Goal: Task Accomplishment & Management: Use online tool/utility

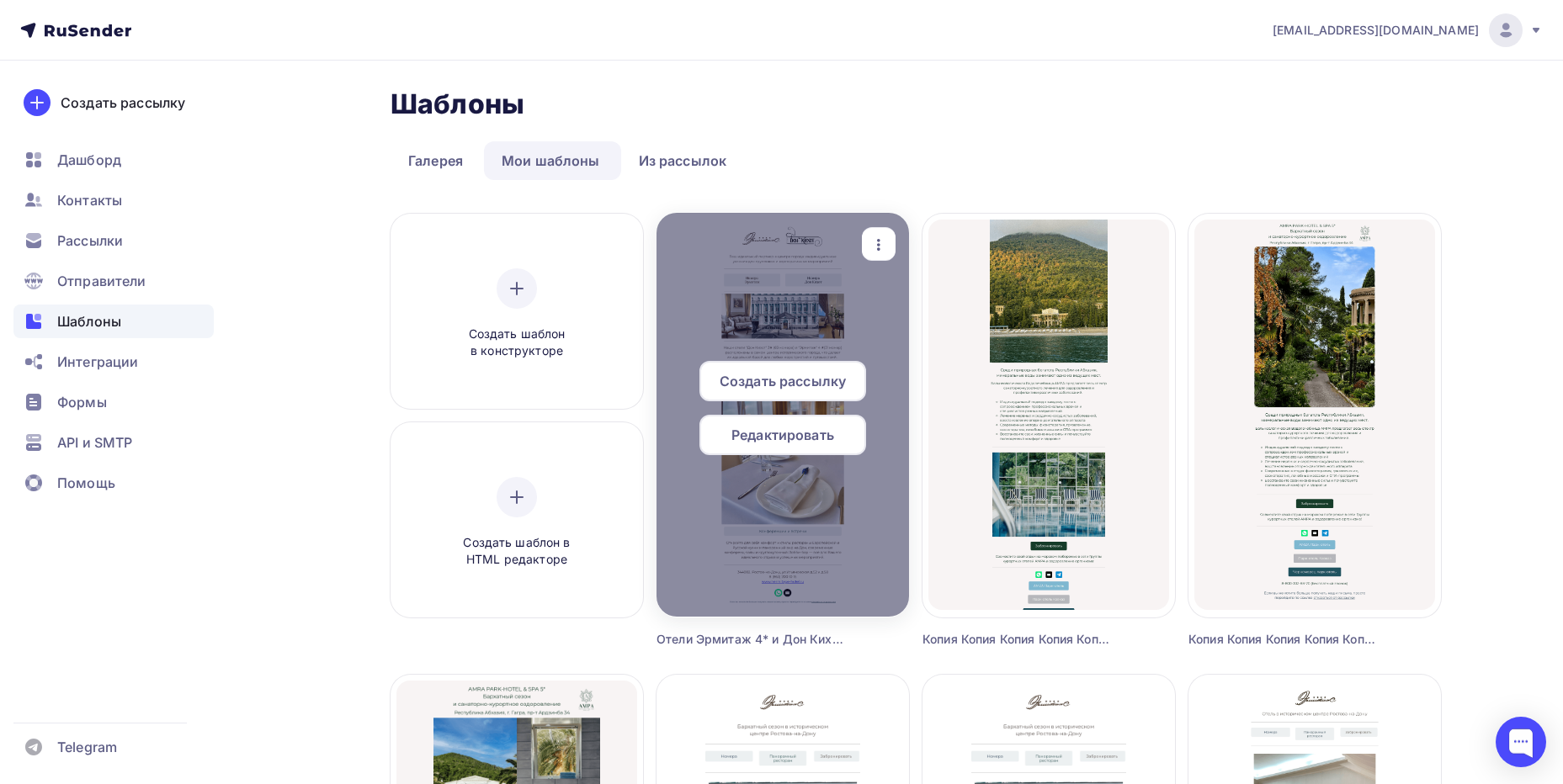
click at [795, 429] on span "Редактировать" at bounding box center [782, 434] width 102 height 20
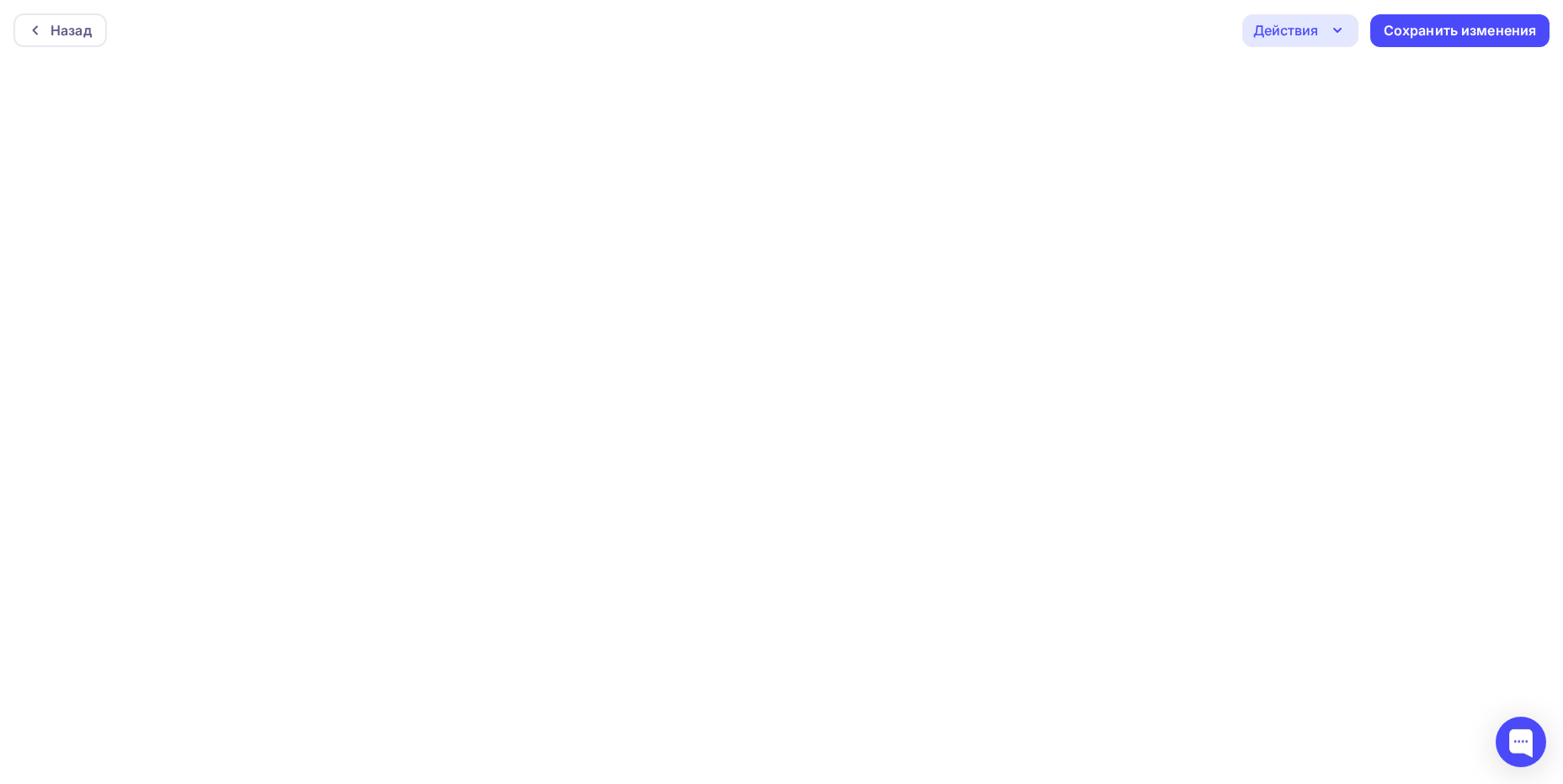
click at [1294, 23] on div "Действия" at bounding box center [1285, 29] width 65 height 20
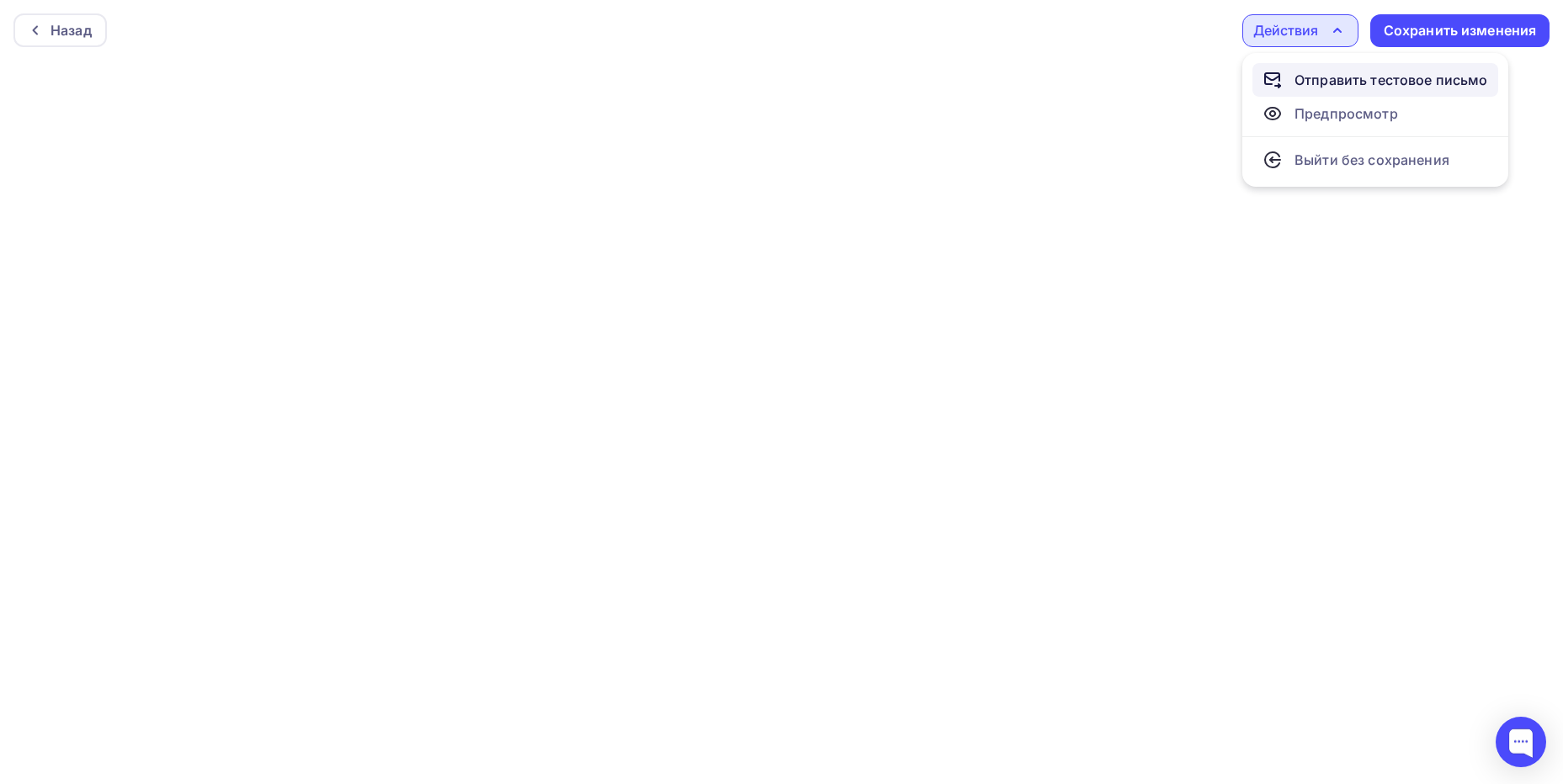
click at [1303, 80] on div "Отправить тестовое письмо" at bounding box center [1391, 80] width 193 height 20
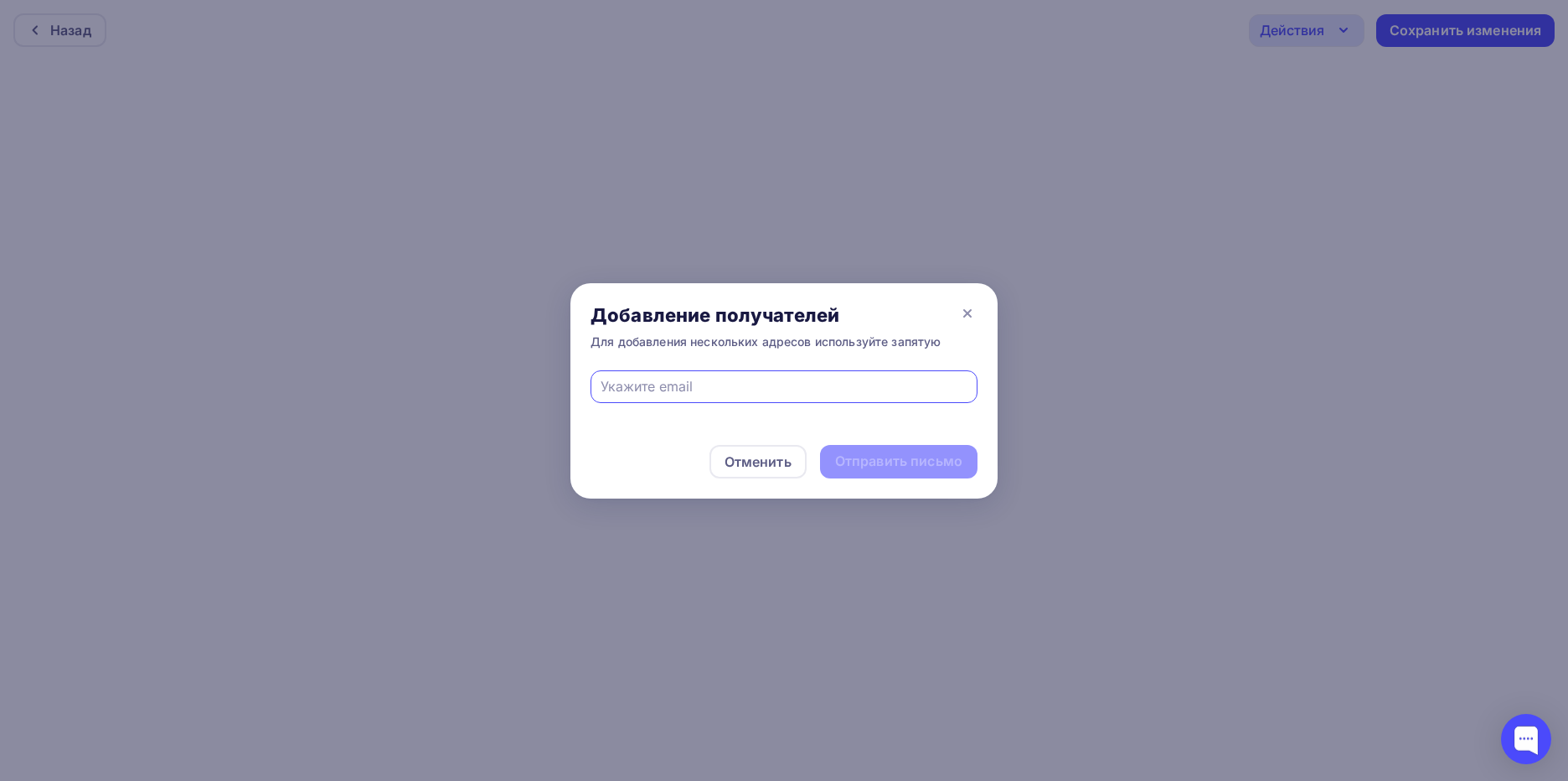
type input "[EMAIL_ADDRESS][DOMAIN_NAME]"
click at [894, 457] on div "Отправить письмо" at bounding box center [899, 462] width 128 height 19
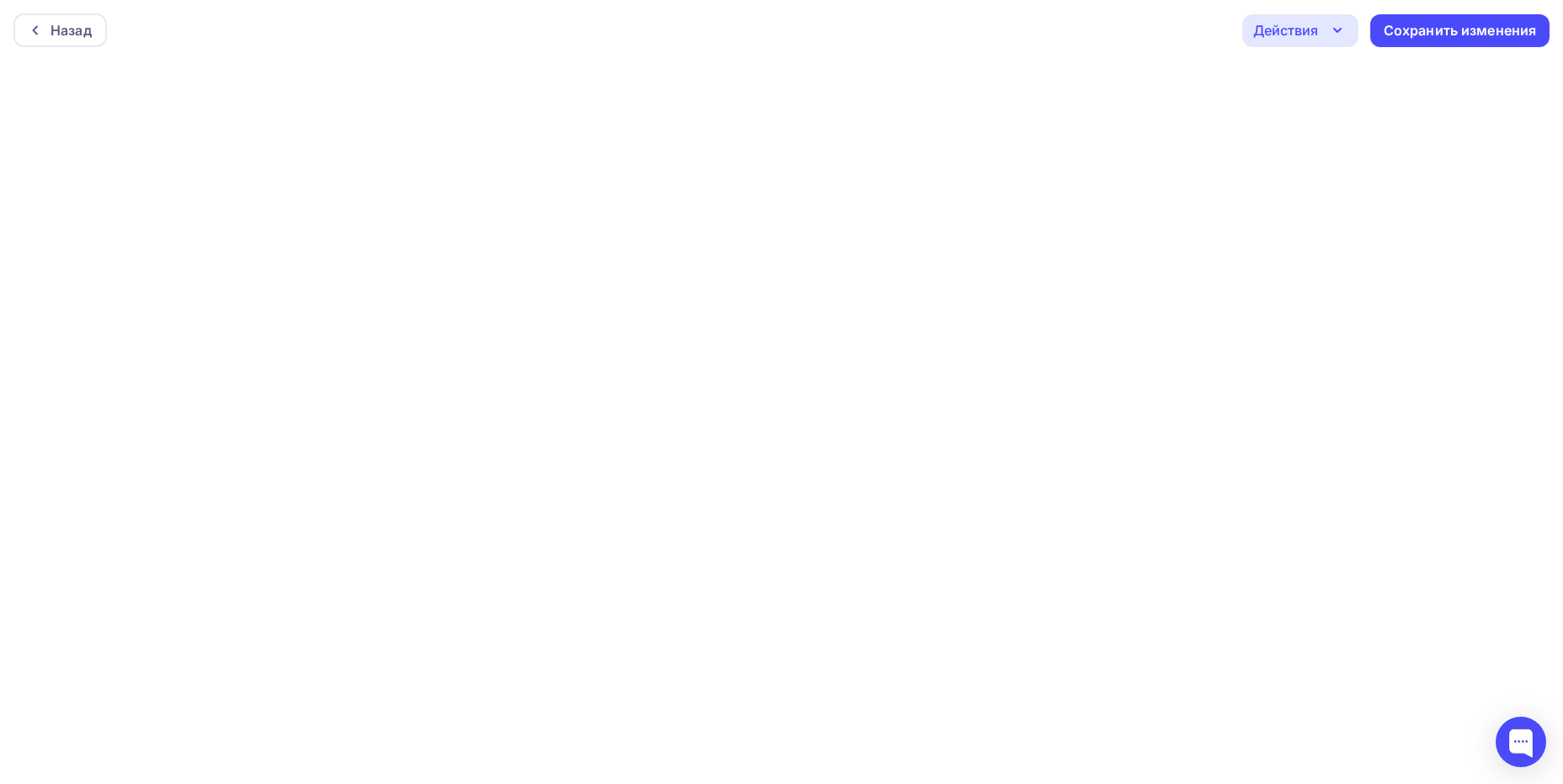
click at [1305, 40] on div "Действия" at bounding box center [1285, 29] width 65 height 20
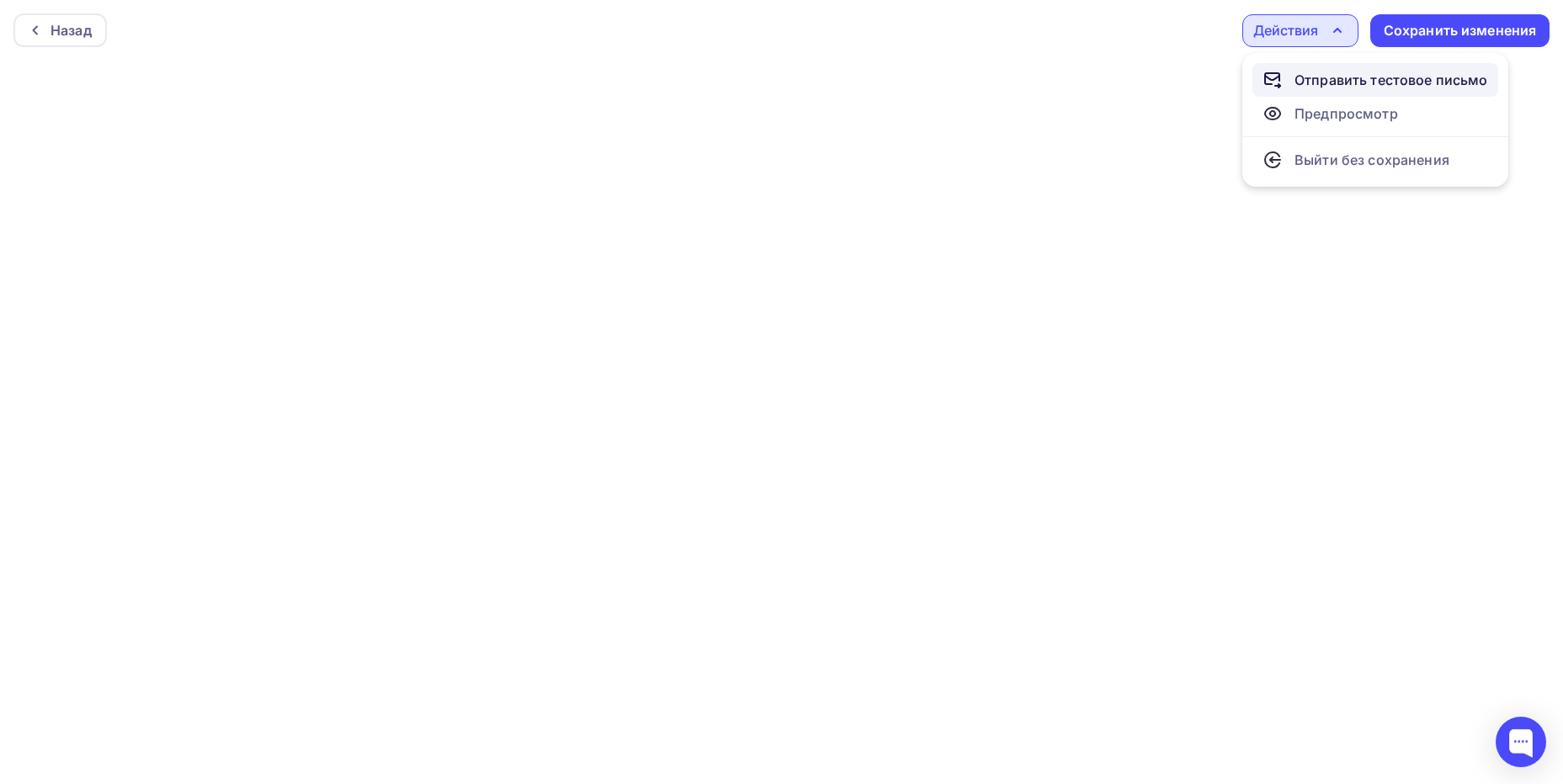
click at [1326, 81] on div "Отправить тестовое письмо" at bounding box center [1391, 80] width 193 height 20
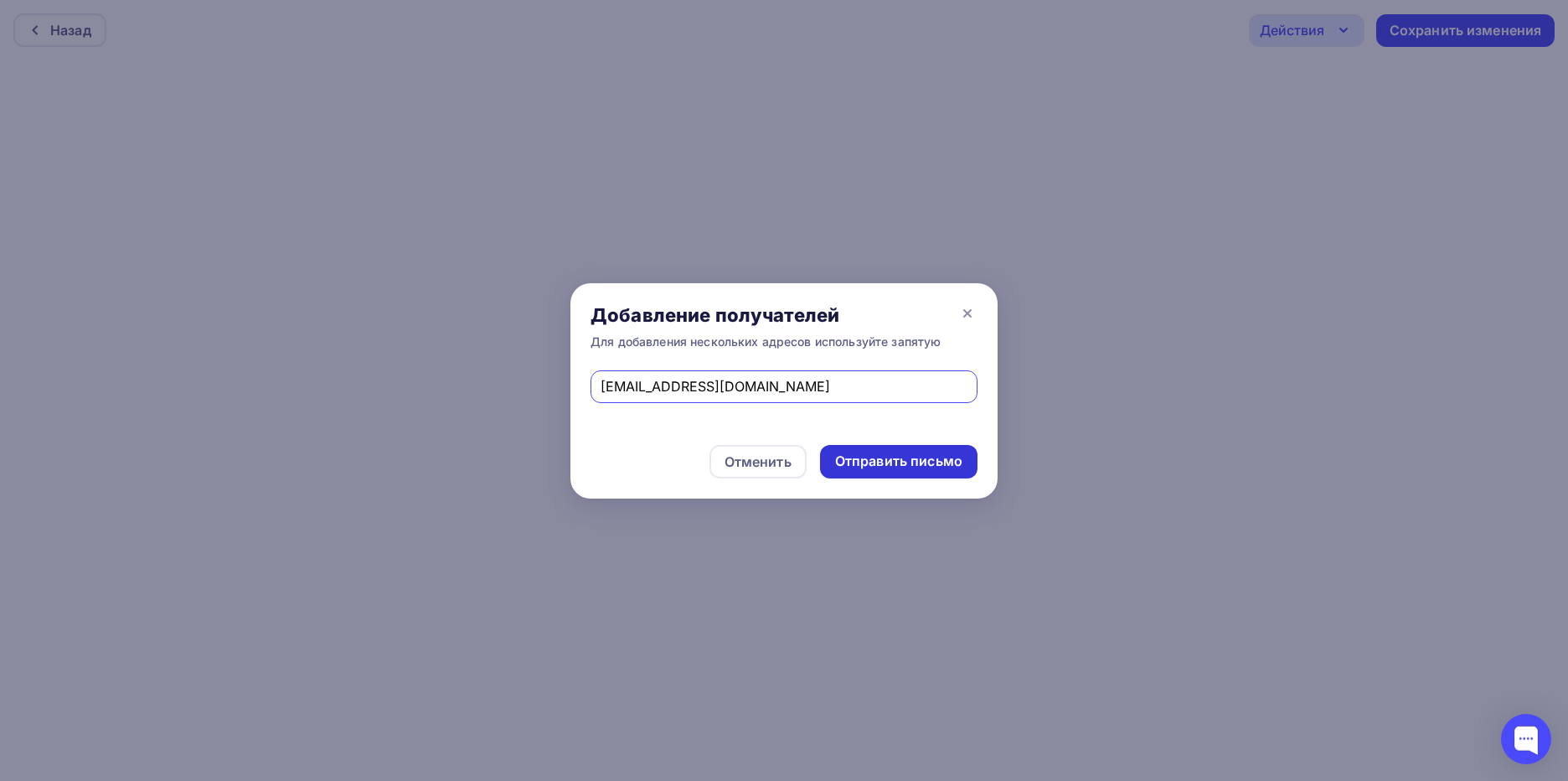
click at [921, 464] on div "Отправить письмо" at bounding box center [899, 462] width 128 height 19
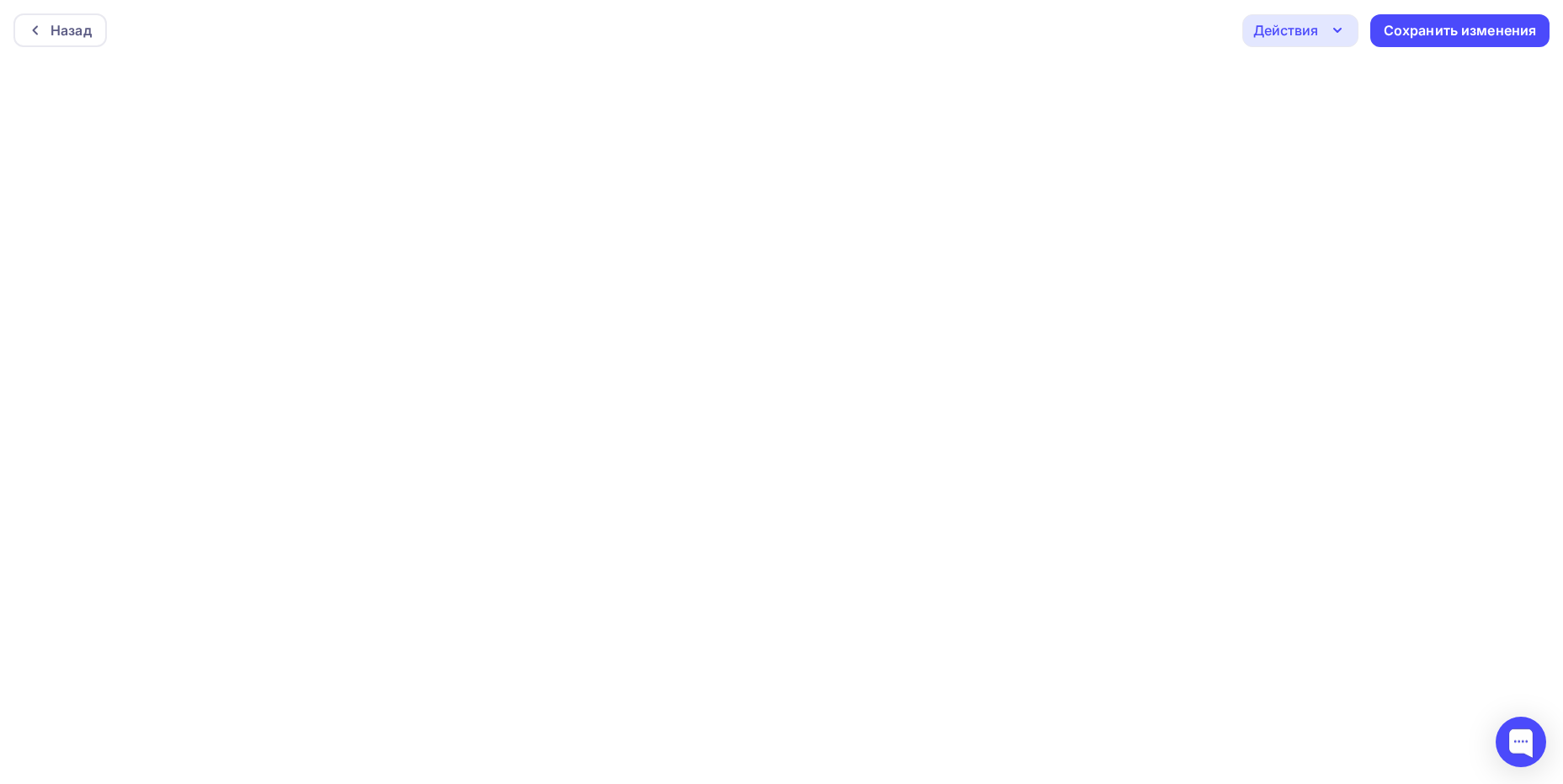
click at [1329, 21] on icon "button" at bounding box center [1337, 29] width 20 height 20
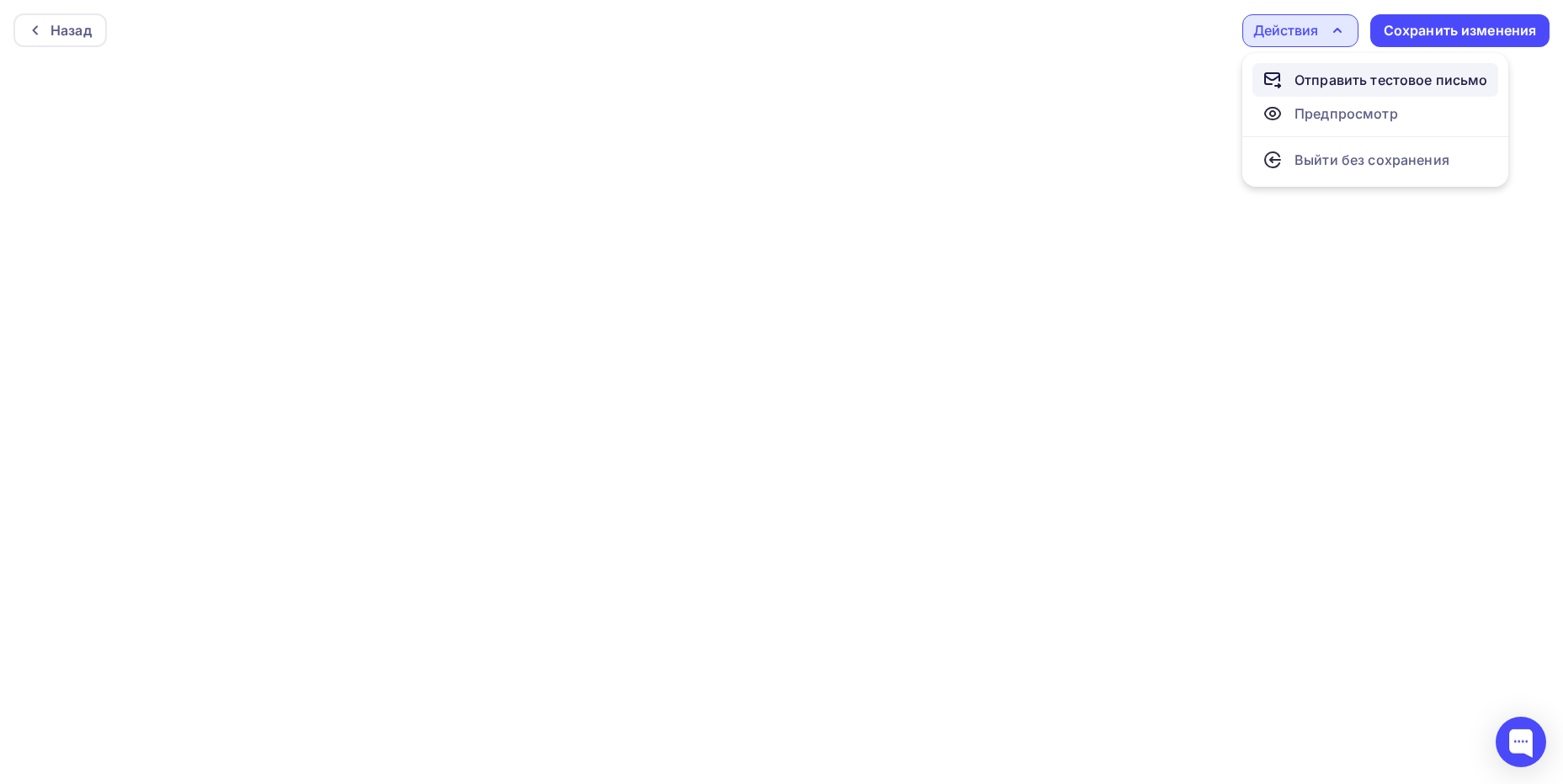
click at [1359, 85] on div "Отправить тестовое письмо" at bounding box center [1391, 80] width 193 height 20
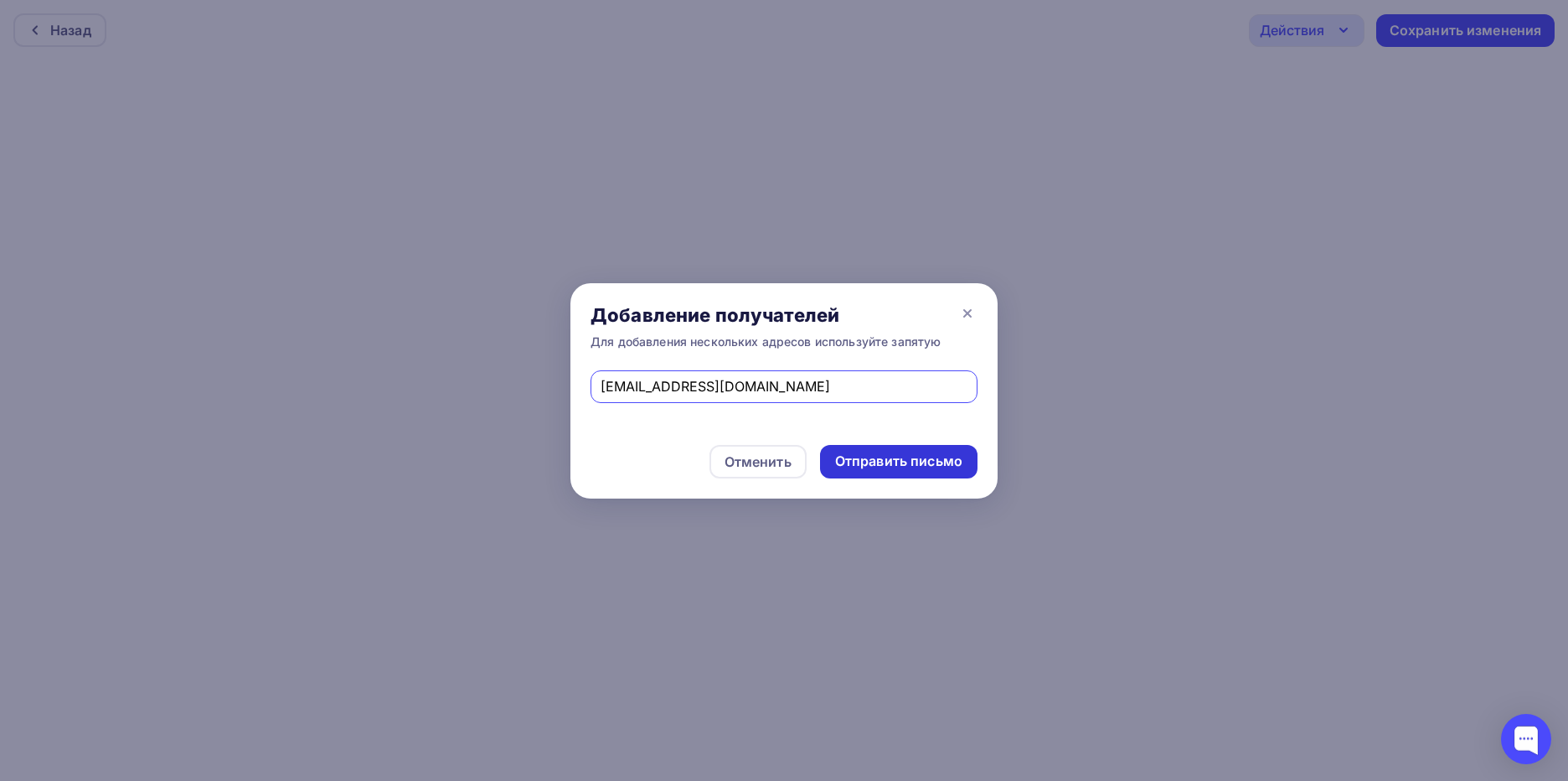
click at [906, 457] on div "Отправить письмо" at bounding box center [899, 462] width 128 height 19
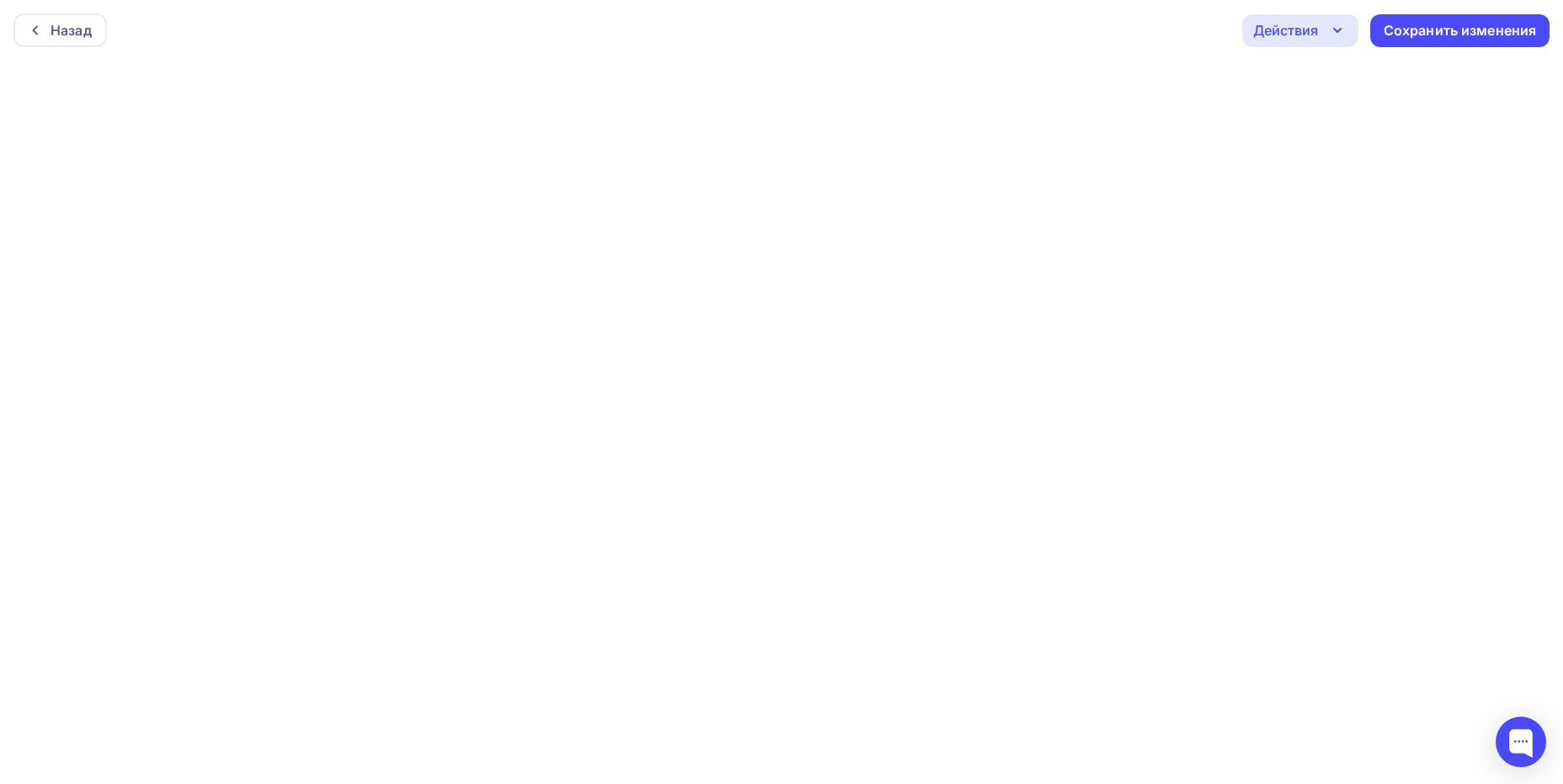
click at [1351, 30] on div "Действия" at bounding box center [1300, 31] width 116 height 33
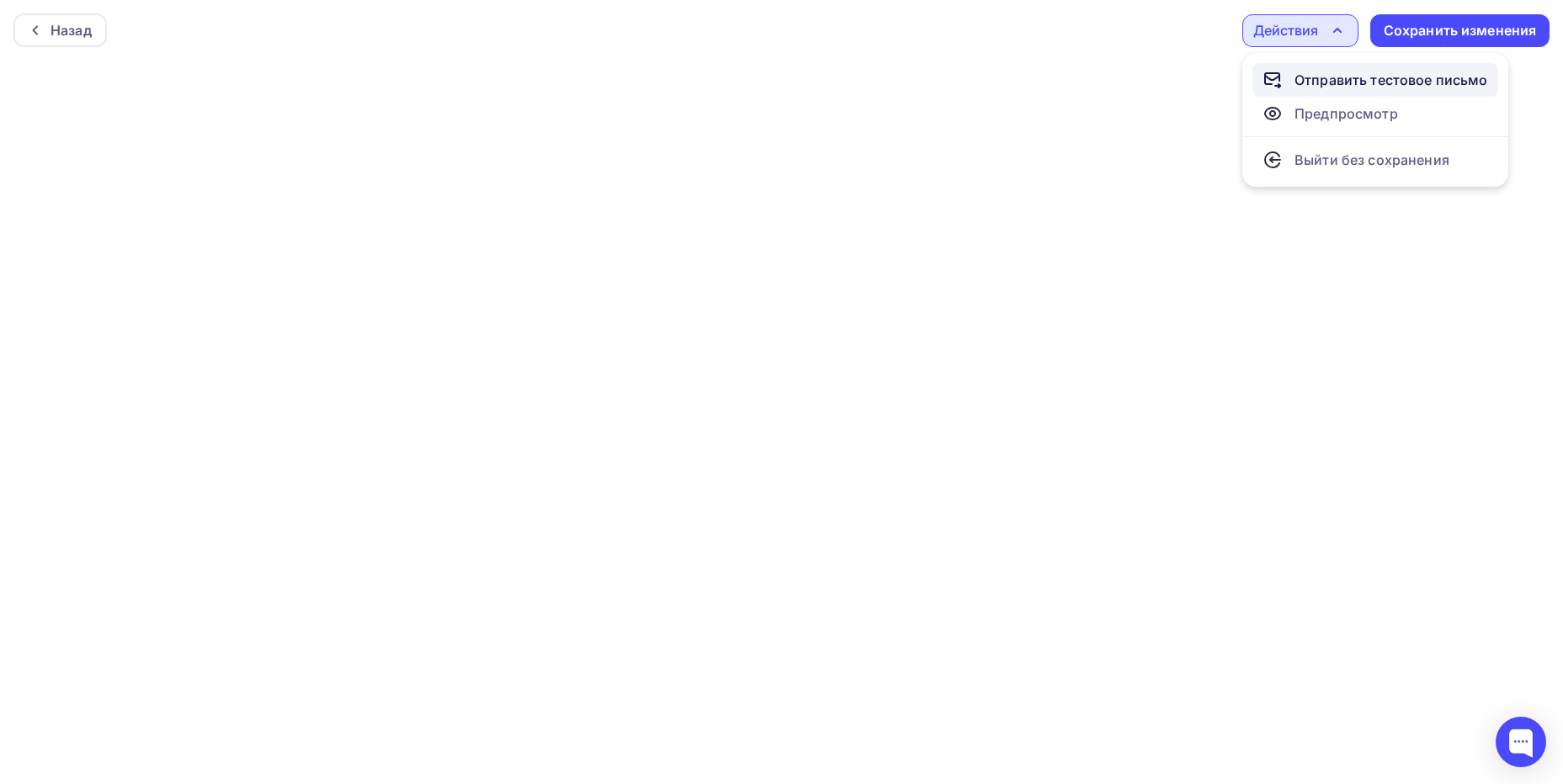
click at [1327, 74] on div "Отправить тестовое письмо" at bounding box center [1391, 80] width 193 height 20
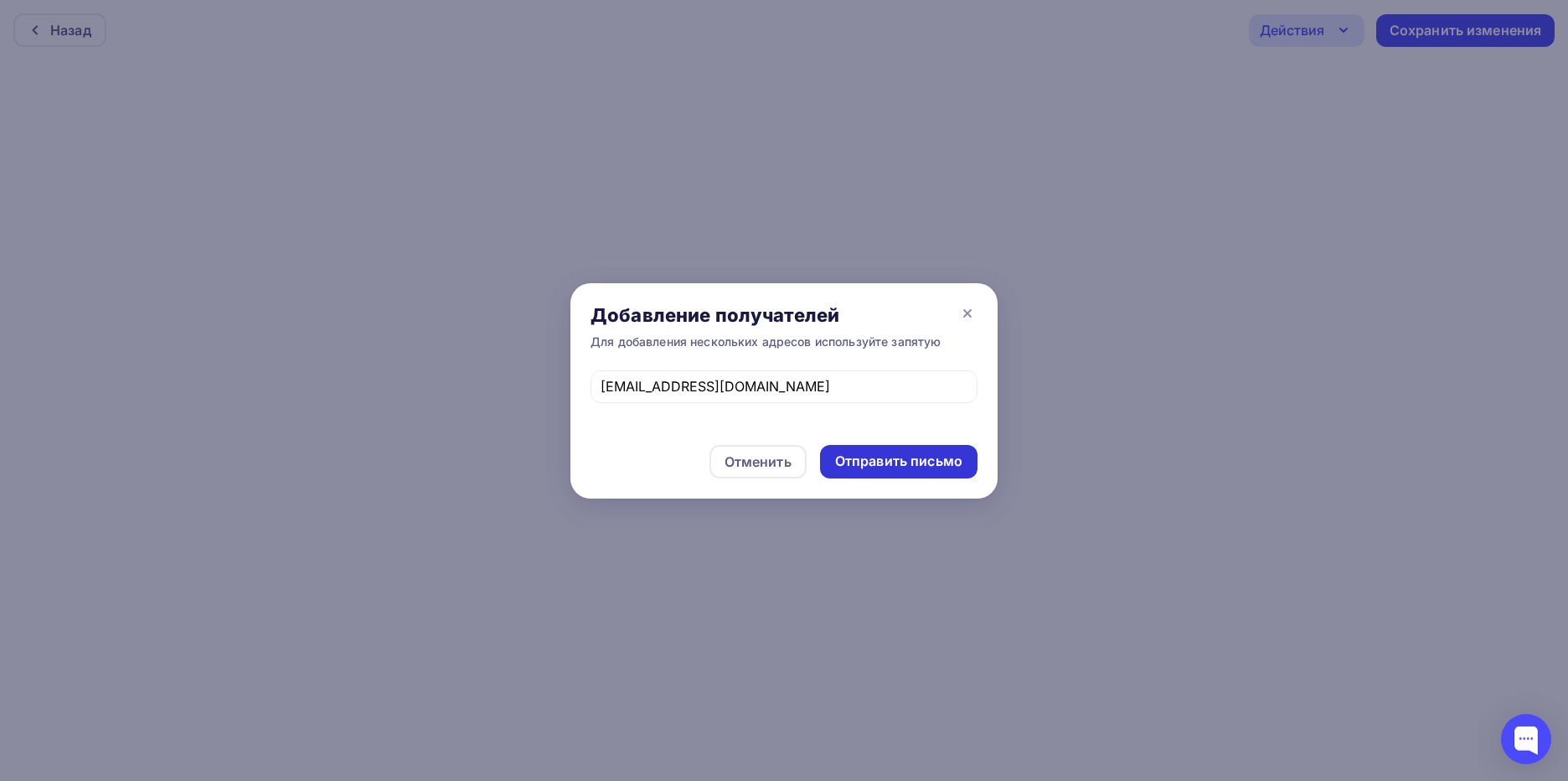
click at [906, 457] on div "Отправить письмо" at bounding box center [899, 462] width 128 height 19
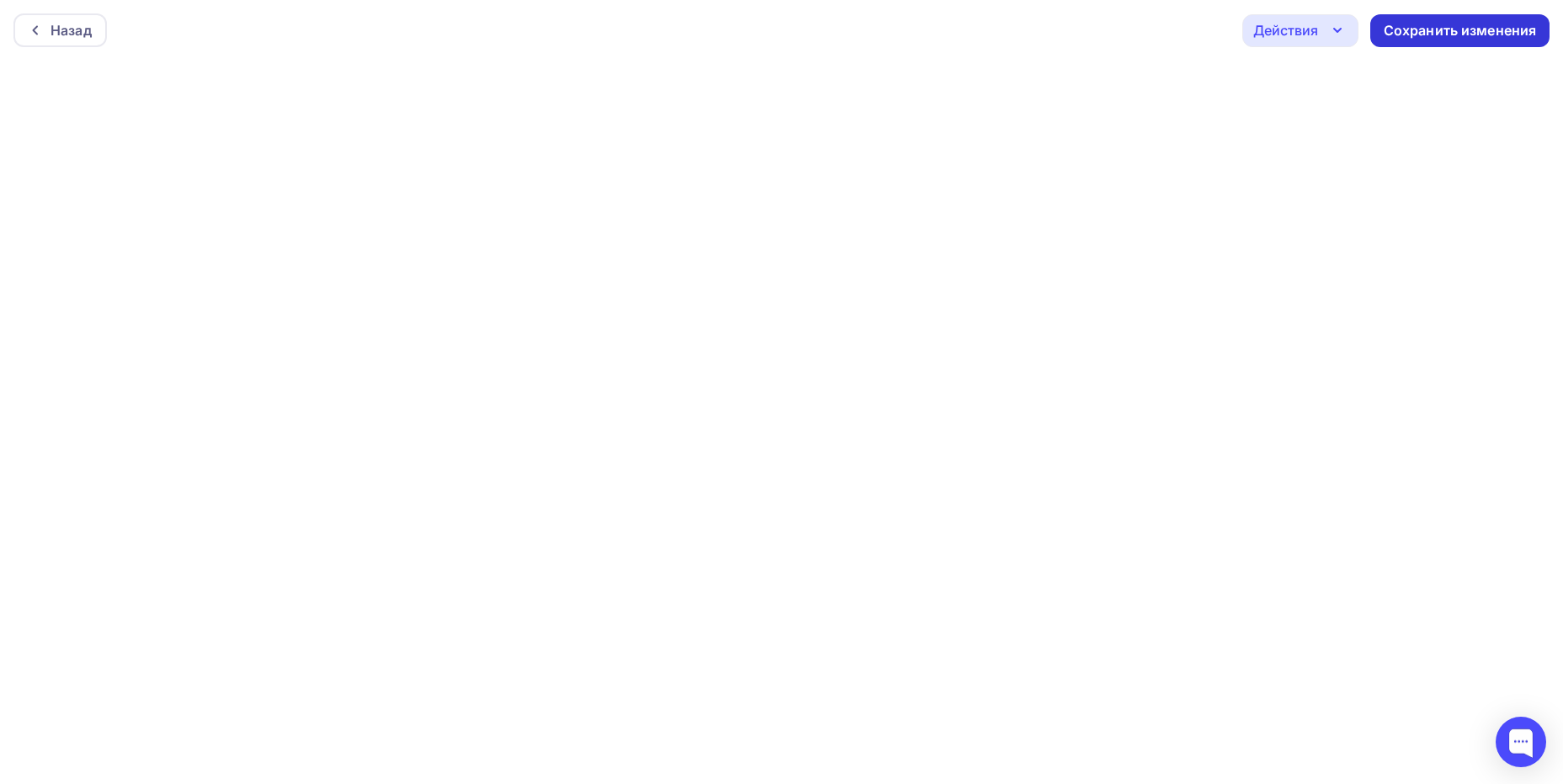
click at [1433, 37] on div "Сохранить изменения" at bounding box center [1460, 30] width 153 height 19
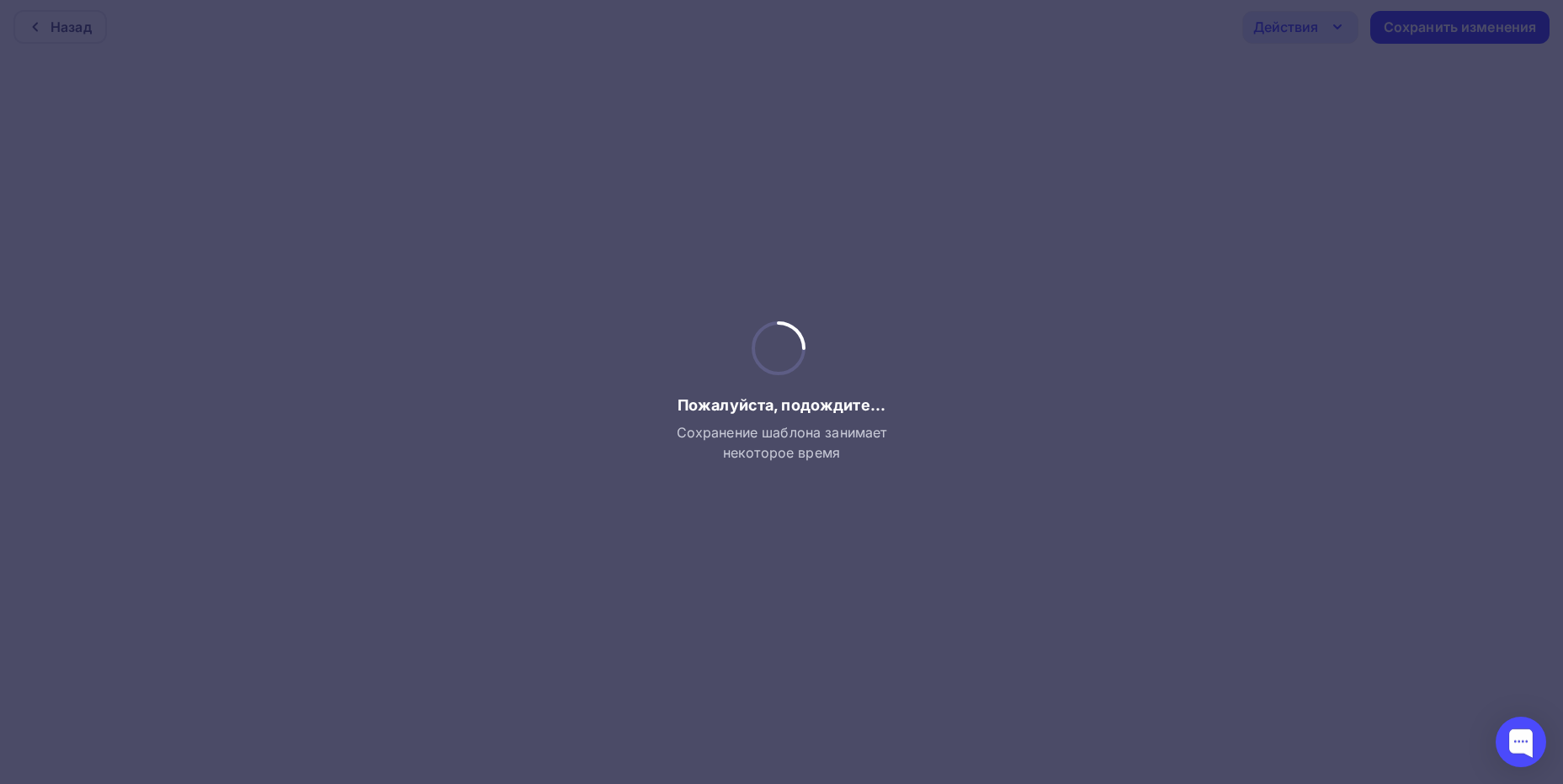
scroll to position [4, 0]
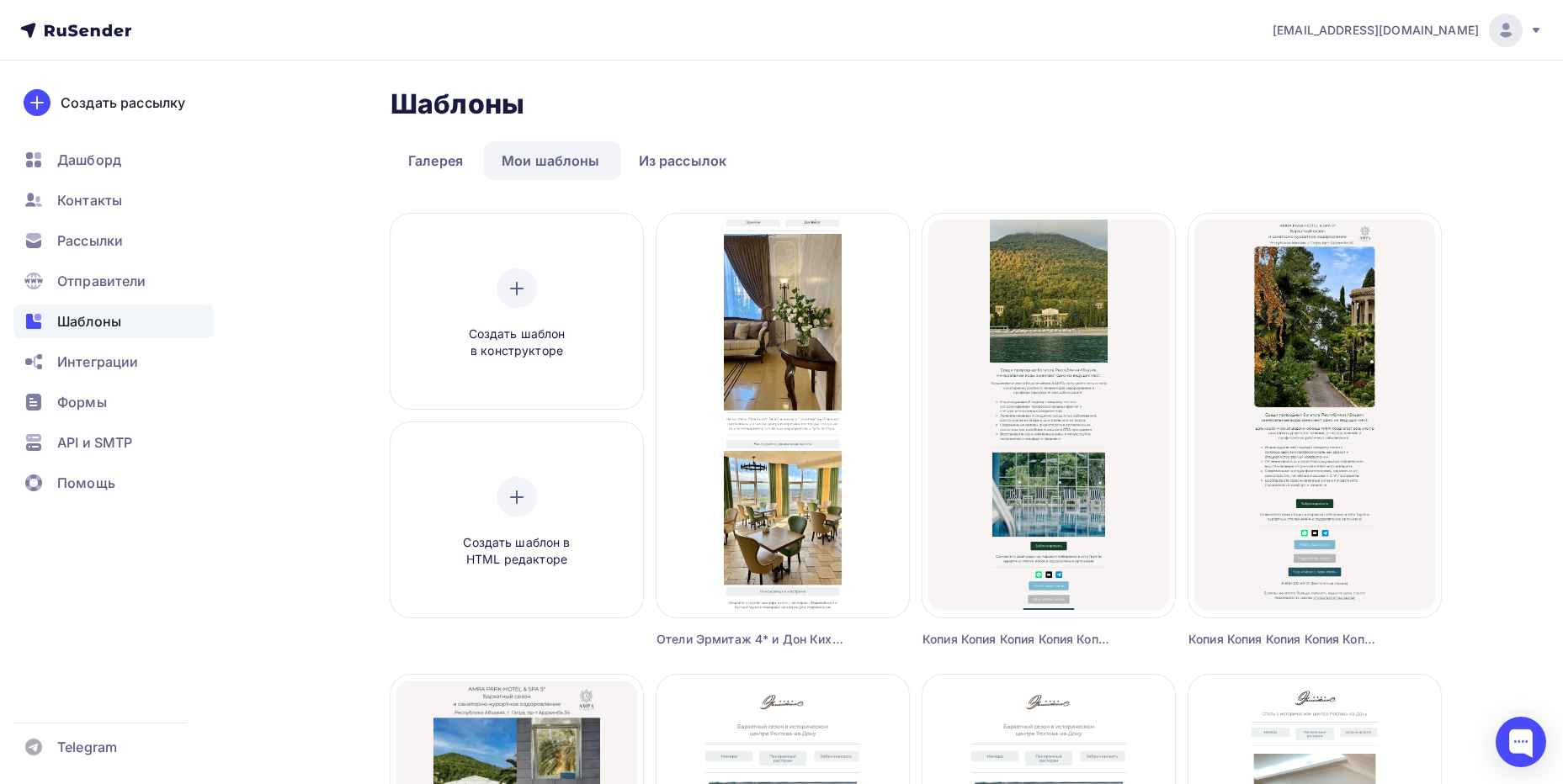
click at [93, 31] on icon at bounding box center [95, 31] width 10 height 10
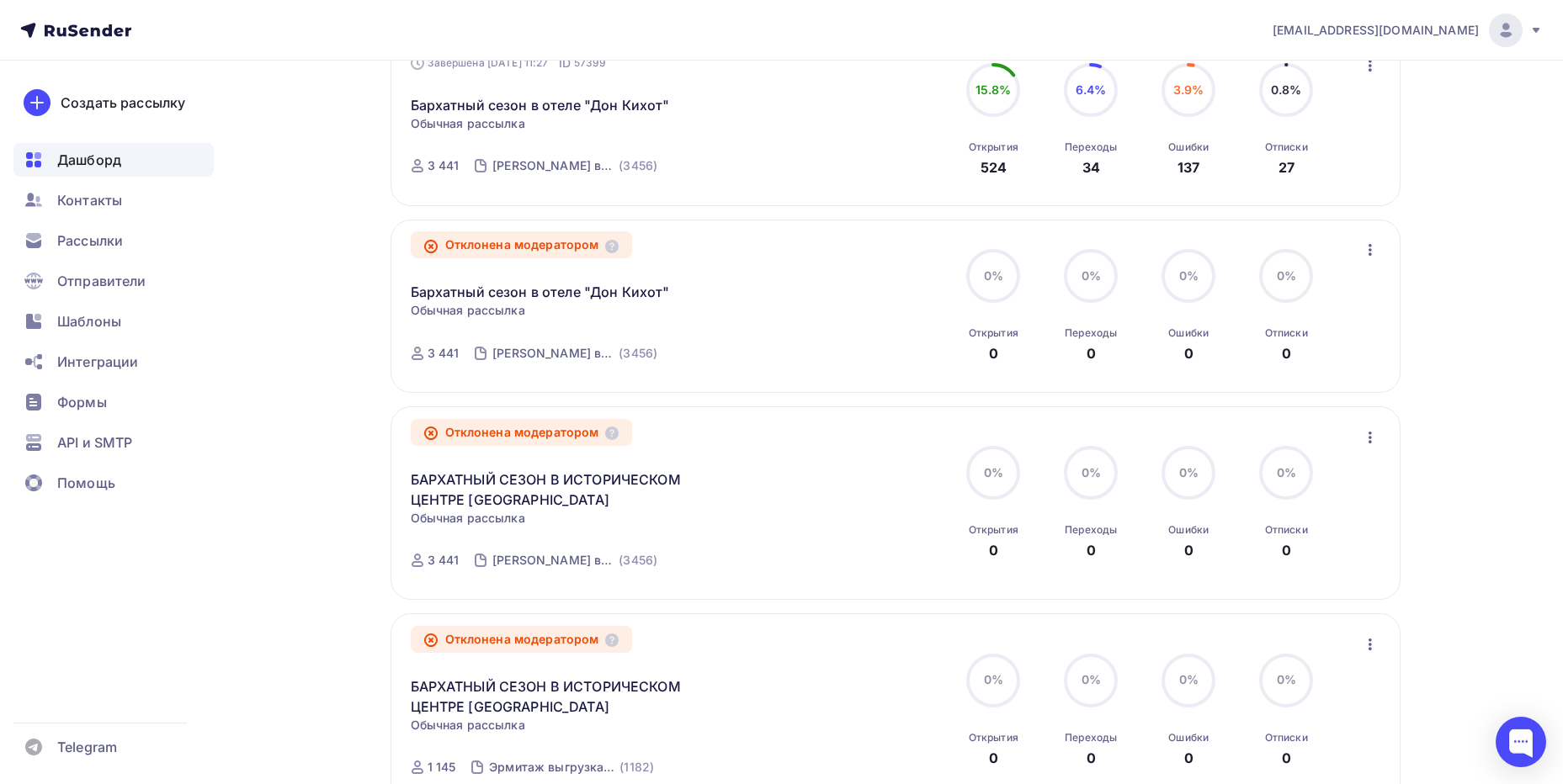
scroll to position [1218, 0]
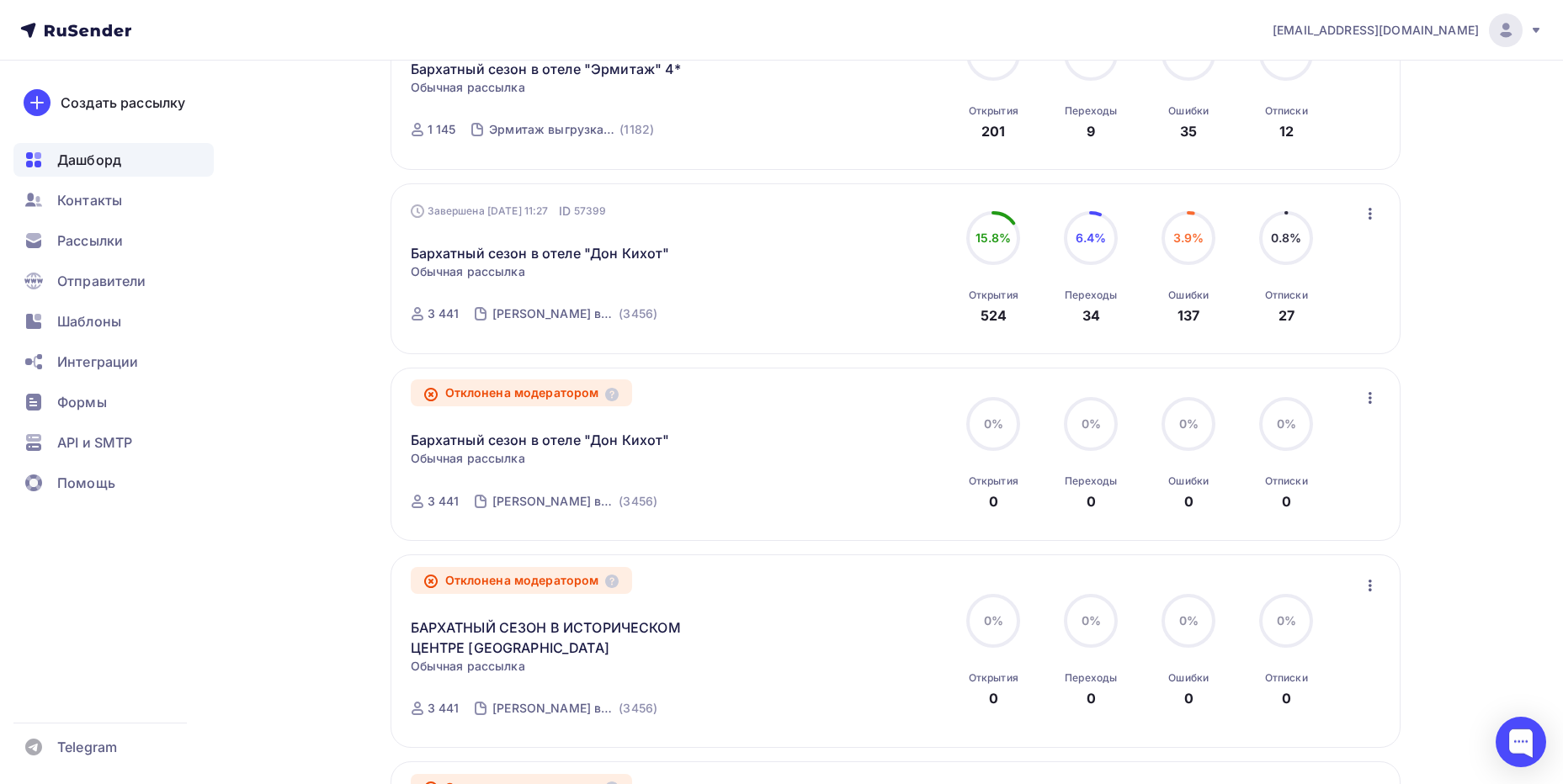
click at [1375, 389] on icon "button" at bounding box center [1370, 398] width 20 height 20
click at [426, 397] on icon at bounding box center [431, 395] width 14 height 14
click at [431, 393] on icon at bounding box center [431, 395] width 3 height 3
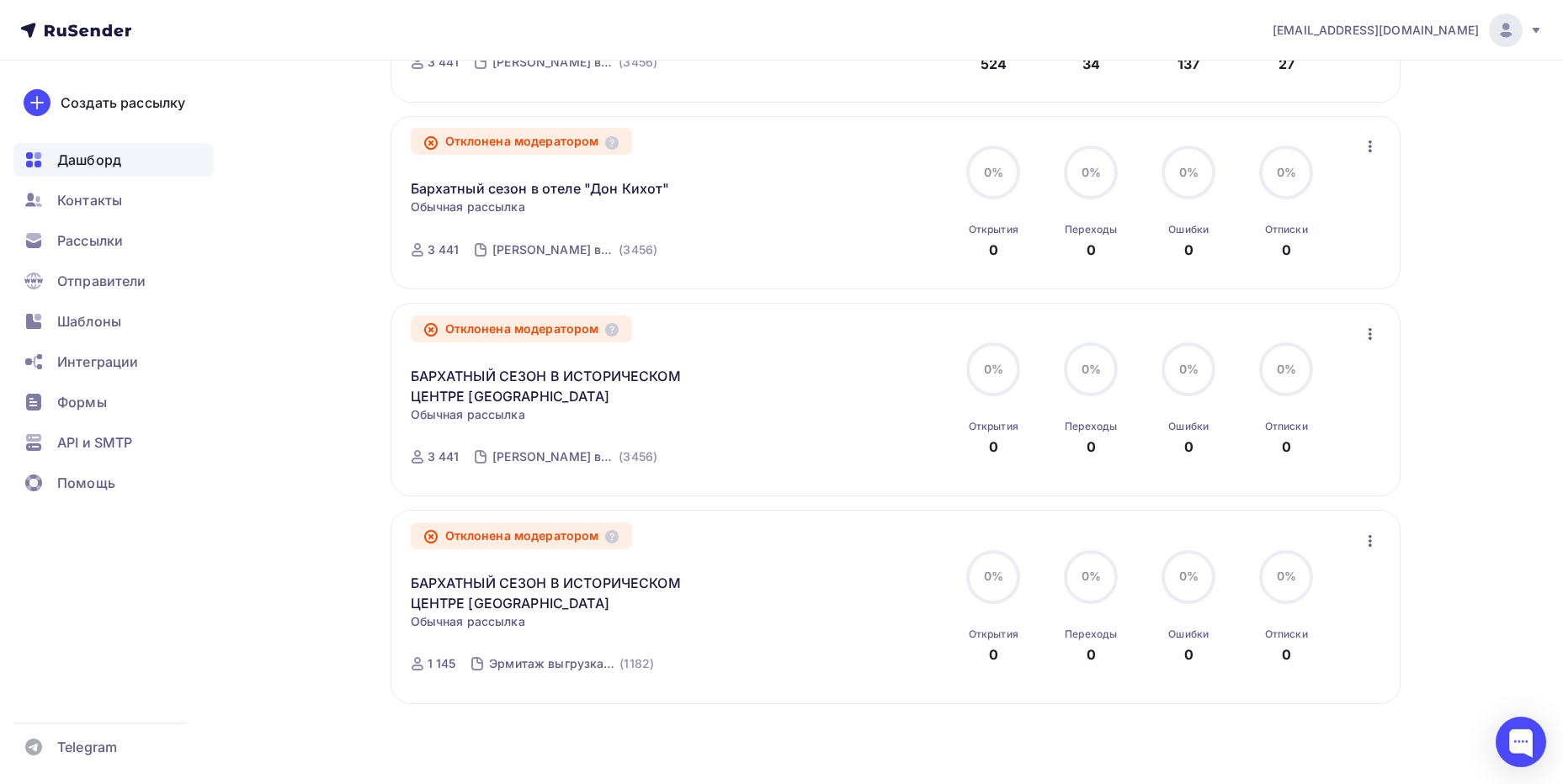
scroll to position [1471, 0]
click at [146, 192] on div "Контакты" at bounding box center [113, 200] width 200 height 34
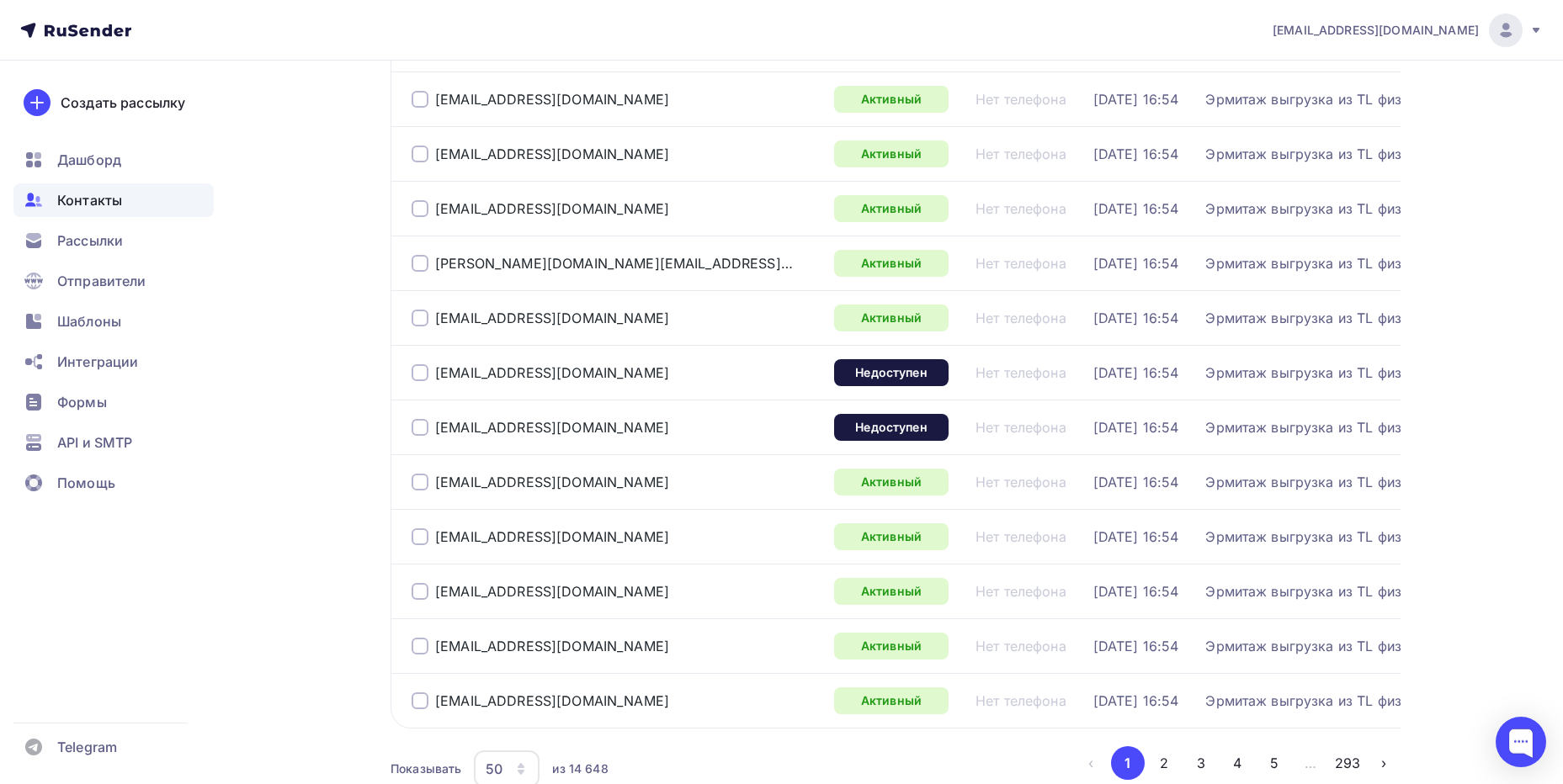
scroll to position [2452, 0]
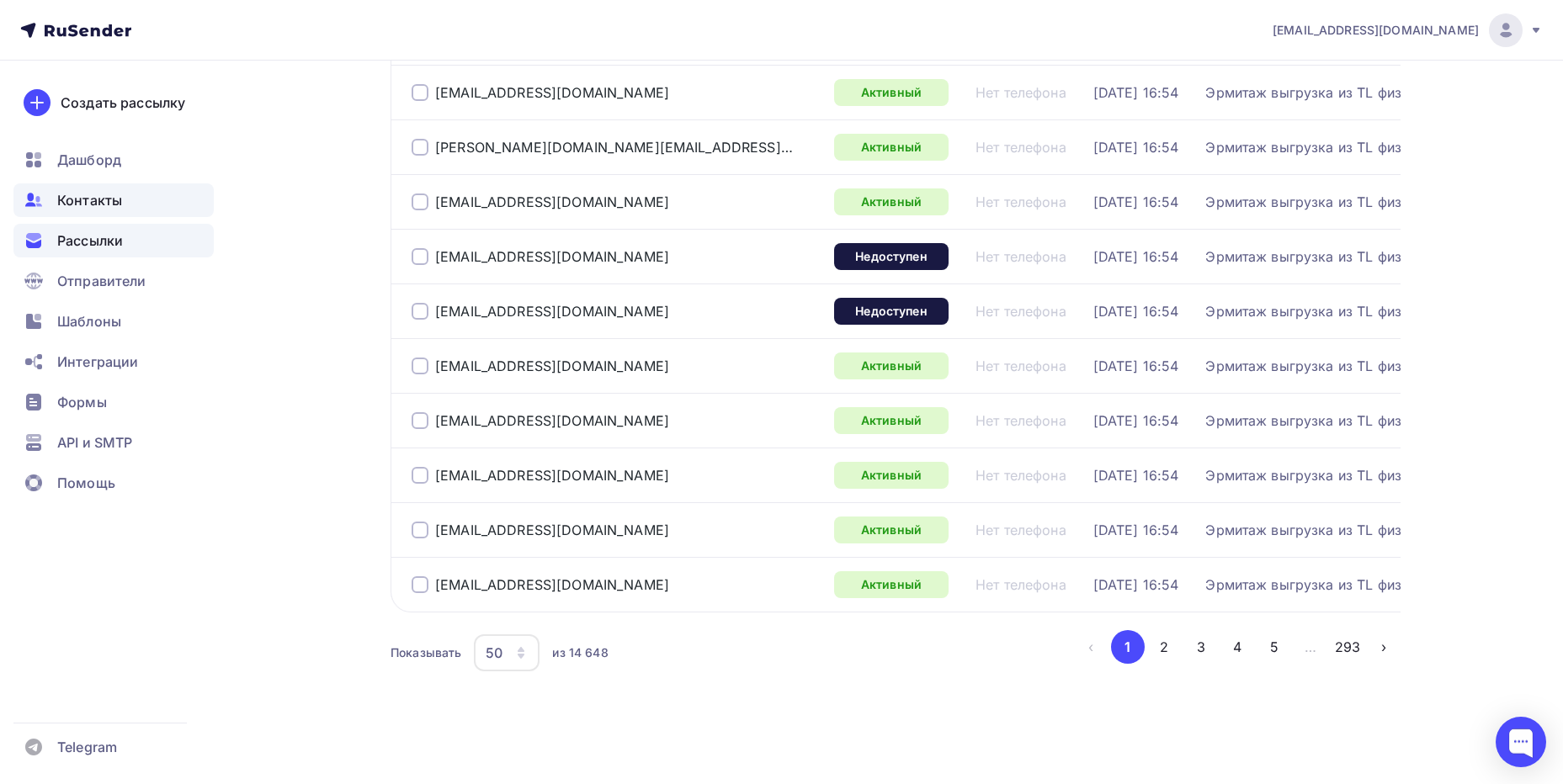
click at [100, 244] on span "Рассылки" at bounding box center [90, 240] width 66 height 20
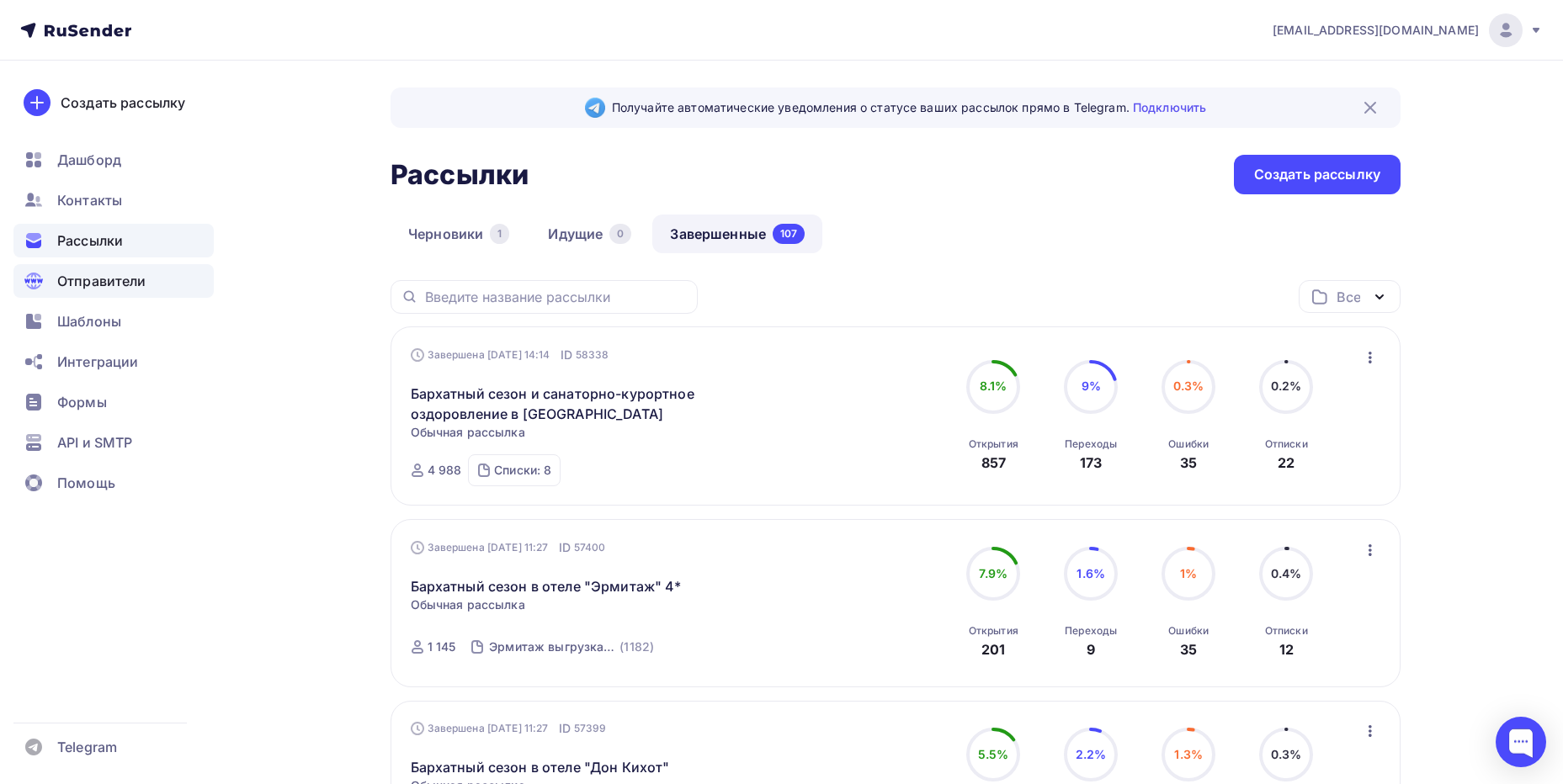
click at [147, 280] on div "Отправители" at bounding box center [113, 281] width 200 height 34
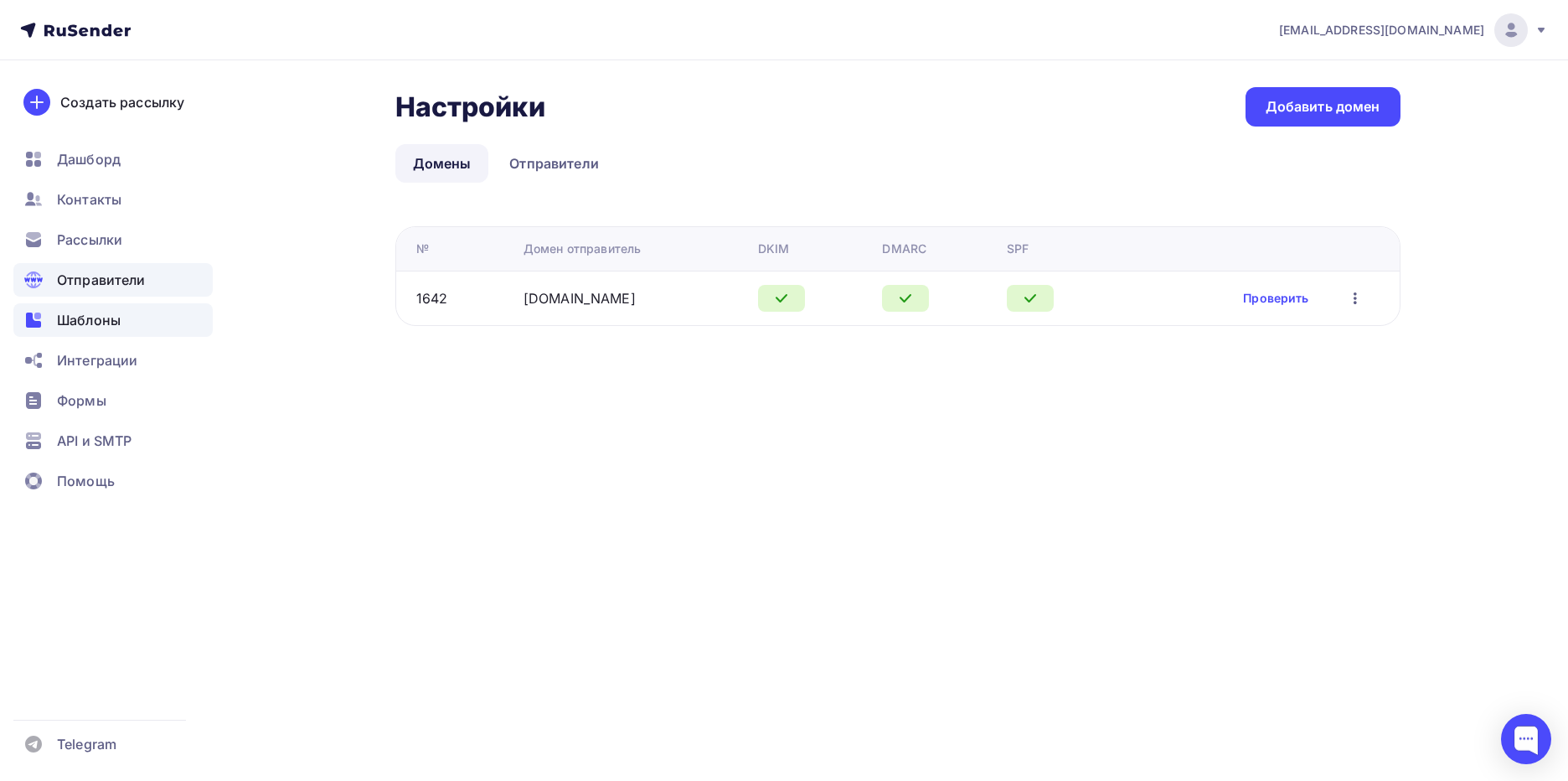
click at [131, 328] on div "Шаблоны" at bounding box center [113, 320] width 199 height 34
